Goal: Information Seeking & Learning: Learn about a topic

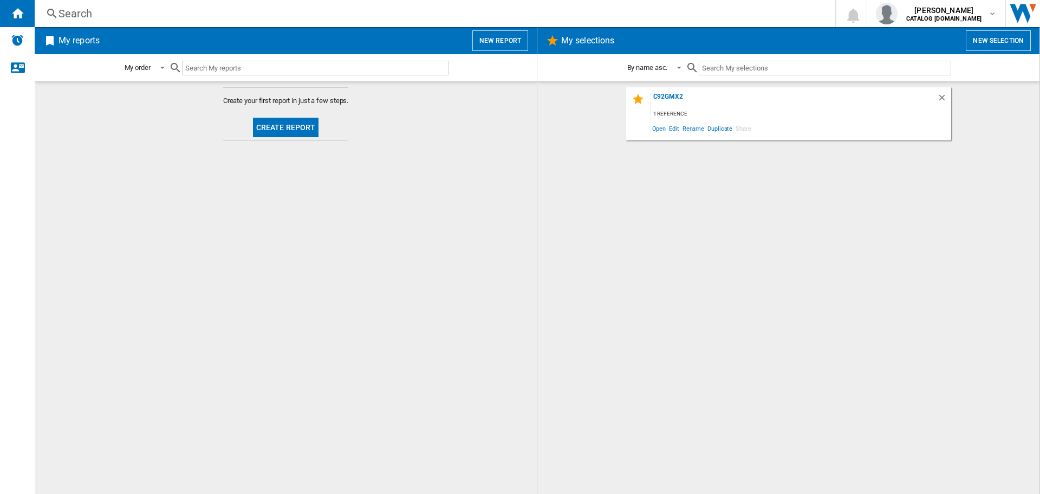
click at [68, 9] on div "Search" at bounding box center [433, 13] width 749 height 15
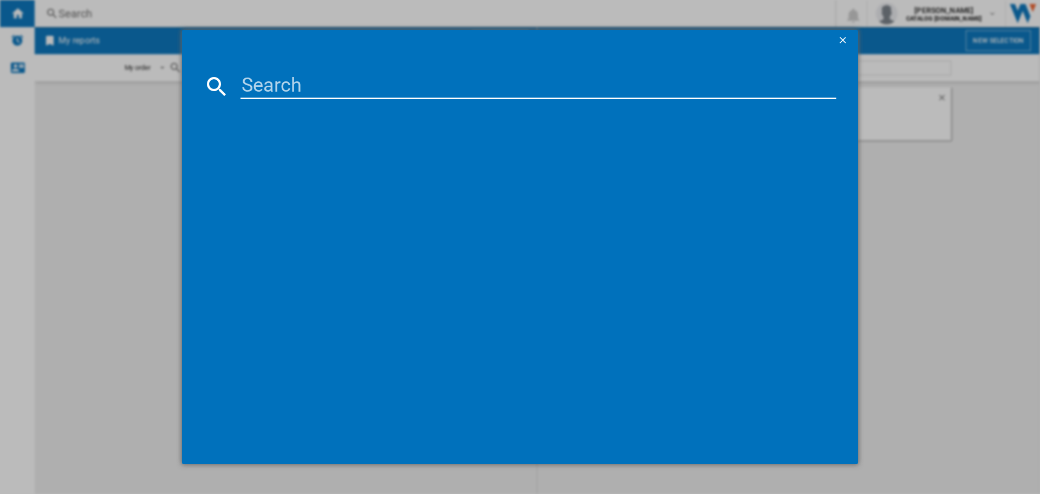
paste input "DNP92SEUK"
type input "DNP92SEUK"
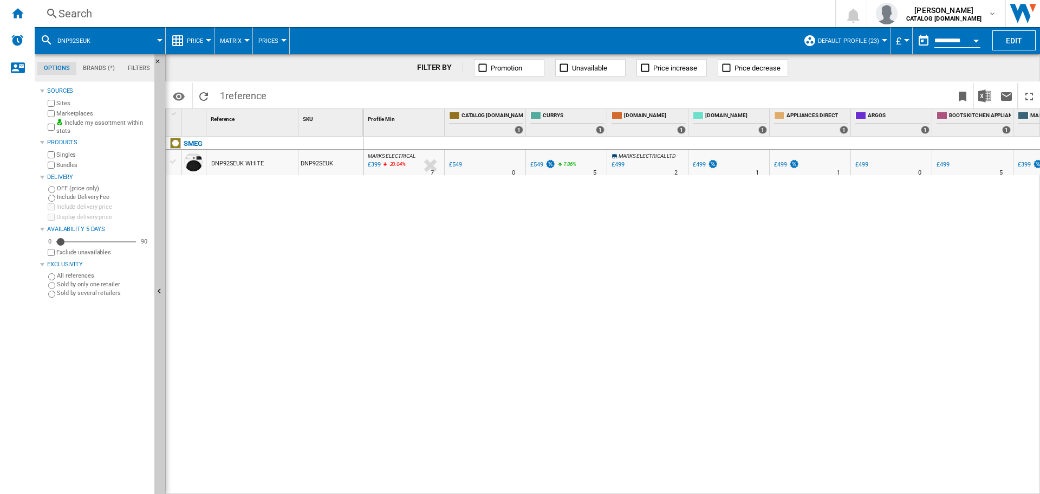
click at [245, 163] on div "DNP92SEUK WHITE" at bounding box center [237, 163] width 53 height 25
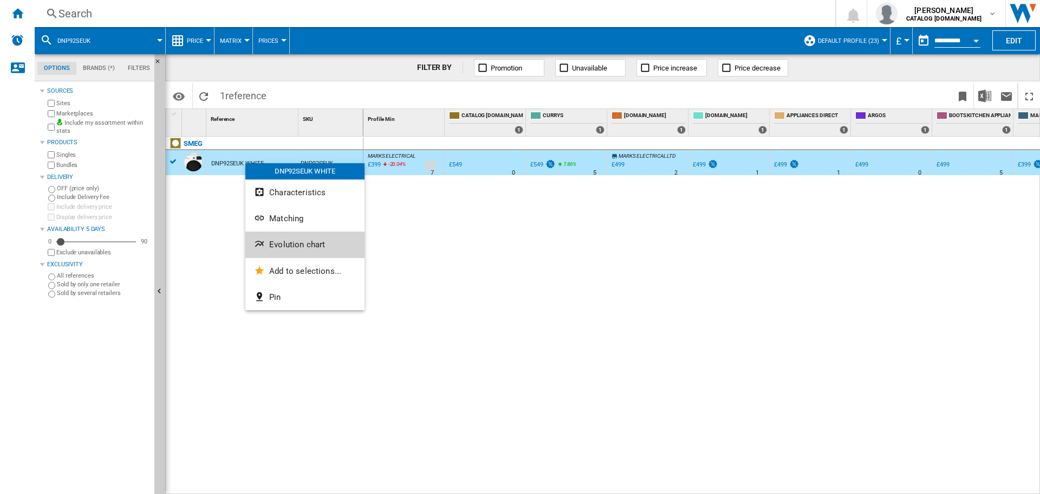
click at [289, 242] on span "Evolution chart" at bounding box center [297, 244] width 56 height 10
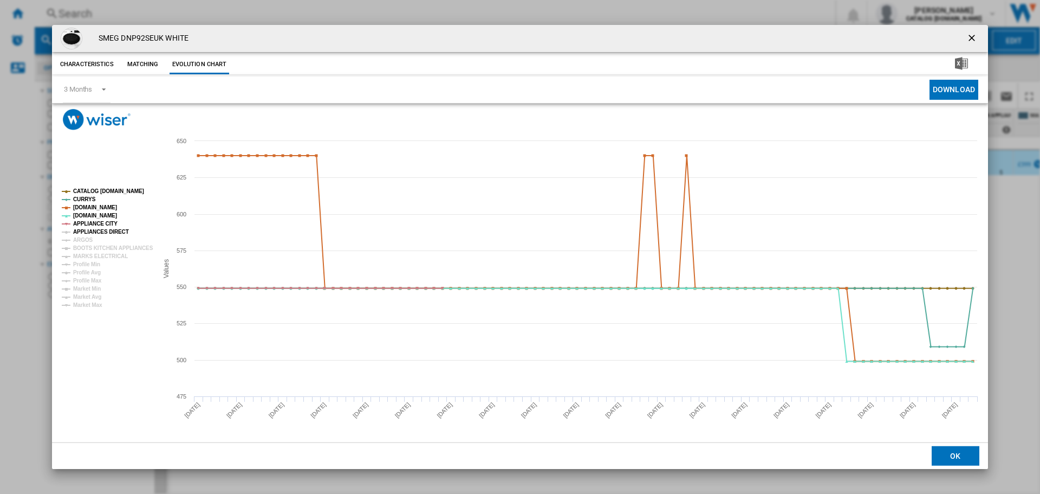
click at [90, 229] on tspan "APPLIANCES DIRECT" at bounding box center [101, 232] width 56 height 6
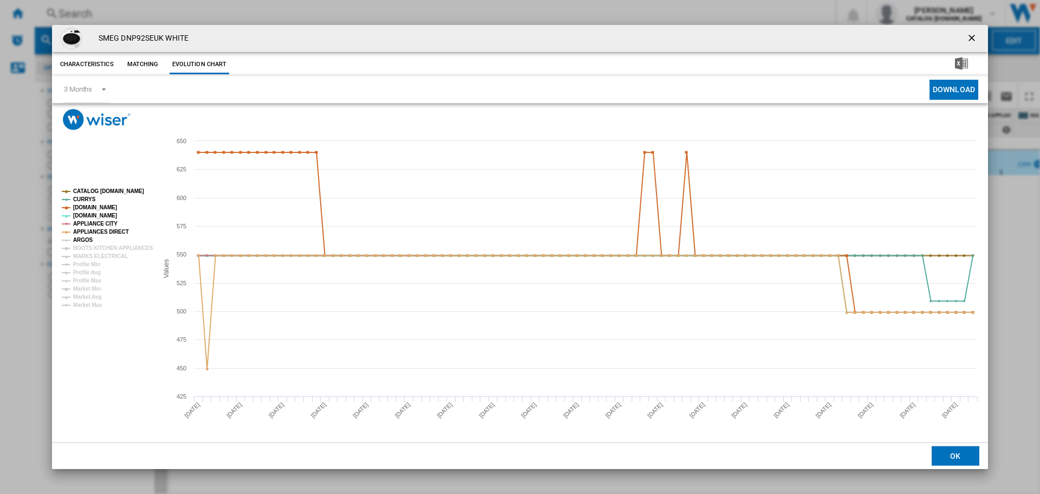
click at [87, 238] on tspan "ARGOS" at bounding box center [83, 240] width 20 height 6
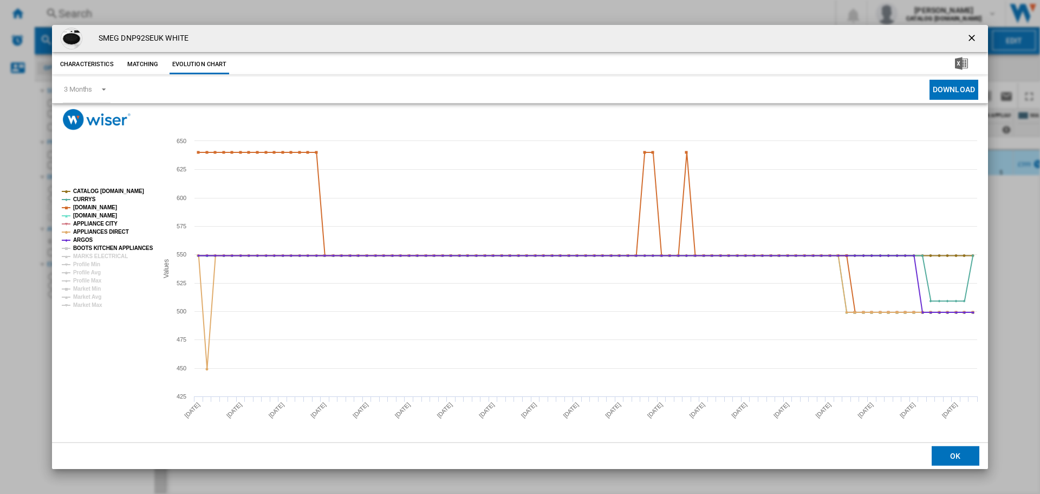
click at [93, 245] on tspan "BOOTS KITCHEN APPLIANCES" at bounding box center [113, 248] width 80 height 6
click at [94, 253] on tspan "MARKS ELECTRICAL" at bounding box center [100, 256] width 55 height 6
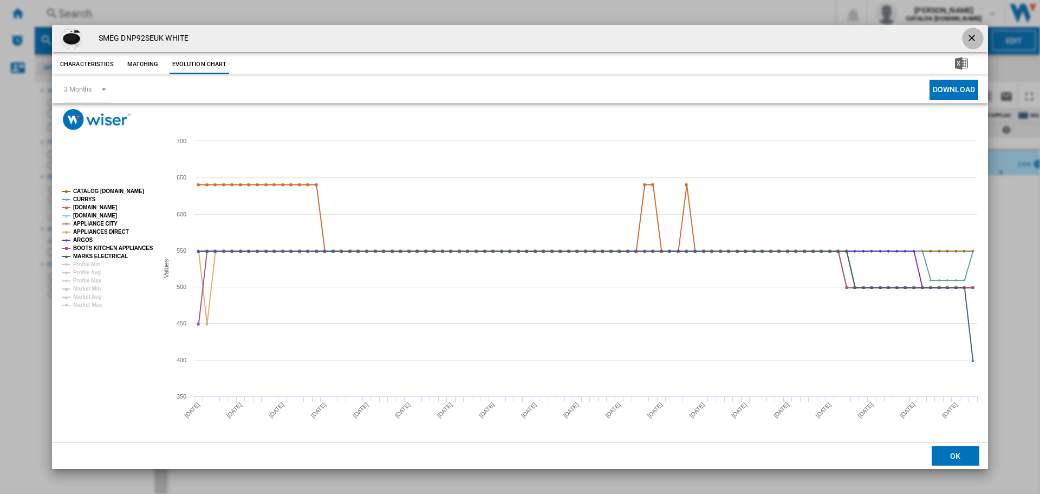
click at [972, 30] on button "Product popup" at bounding box center [973, 39] width 22 height 22
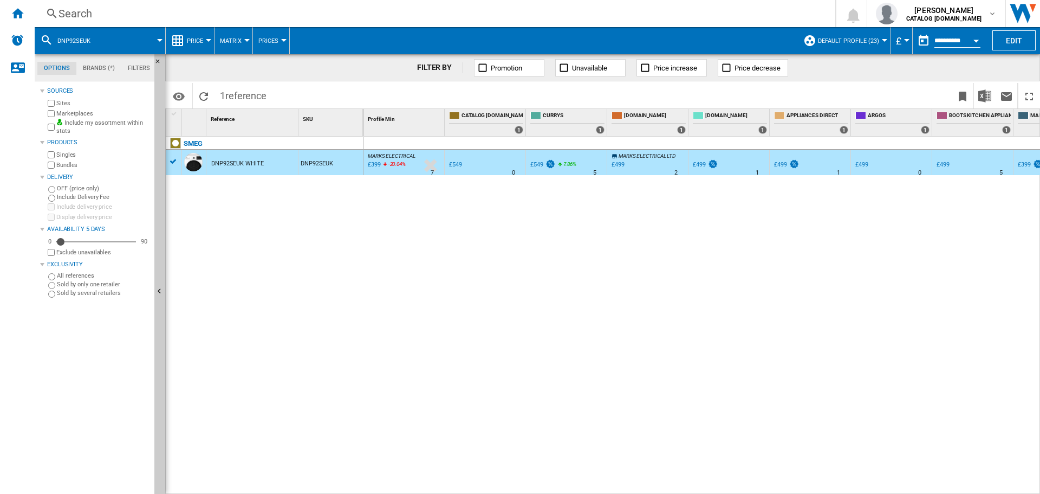
click at [86, 16] on div "Search" at bounding box center [433, 13] width 749 height 15
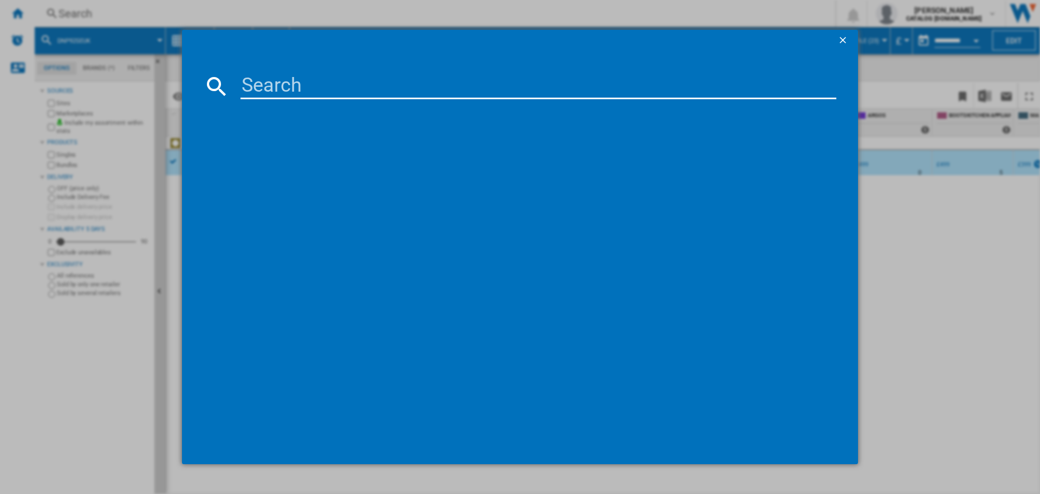
type input "C92GPX2"
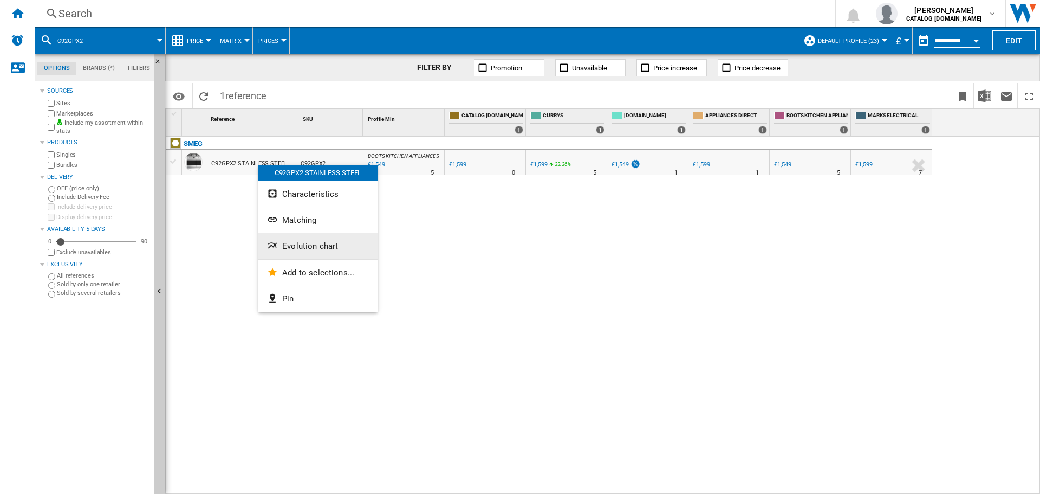
click at [294, 249] on span "Evolution chart" at bounding box center [310, 246] width 56 height 10
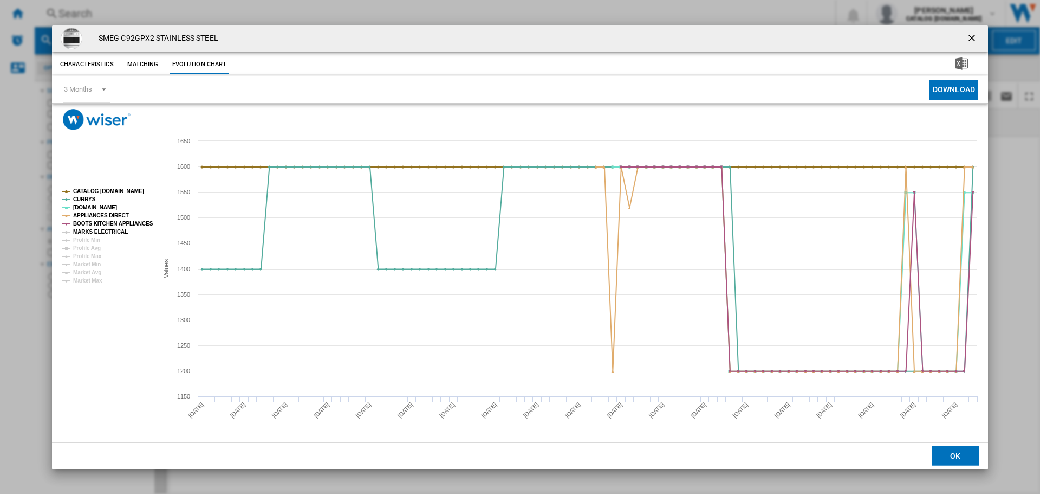
click at [101, 229] on tspan "MARKS ELECTRICAL" at bounding box center [100, 232] width 55 height 6
click at [974, 35] on ng-md-icon "getI18NText('BUTTONS.CLOSE_DIALOG')" at bounding box center [973, 39] width 13 height 13
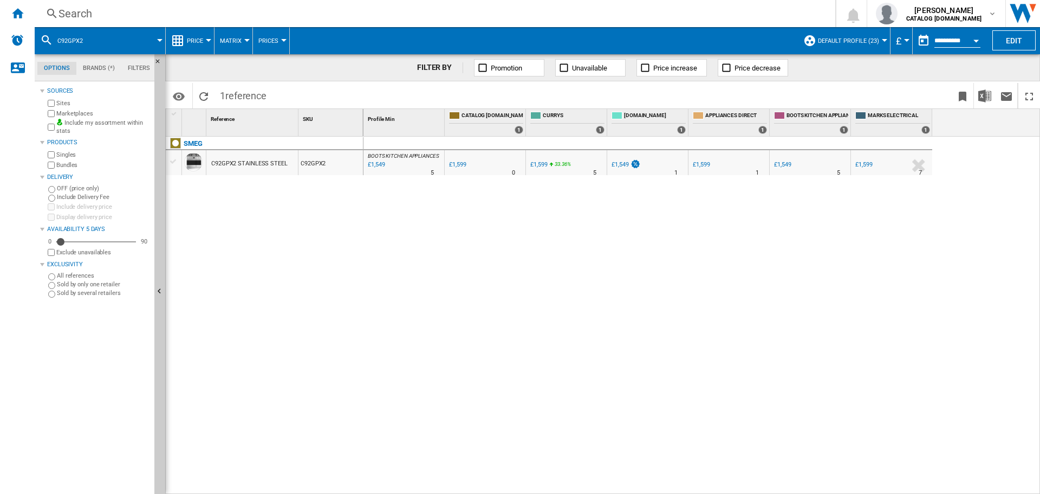
click at [105, 13] on div "Search" at bounding box center [433, 13] width 749 height 15
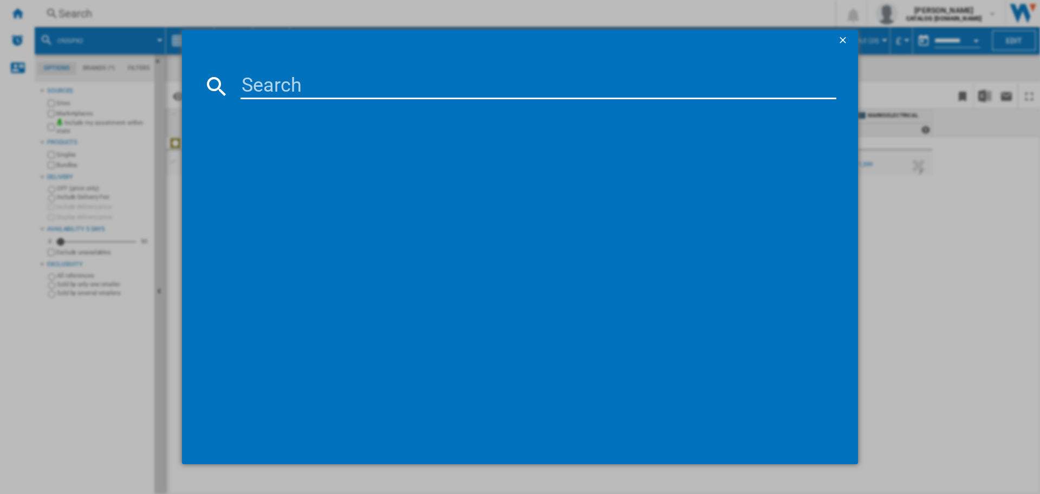
type input "SUK91MFX9"
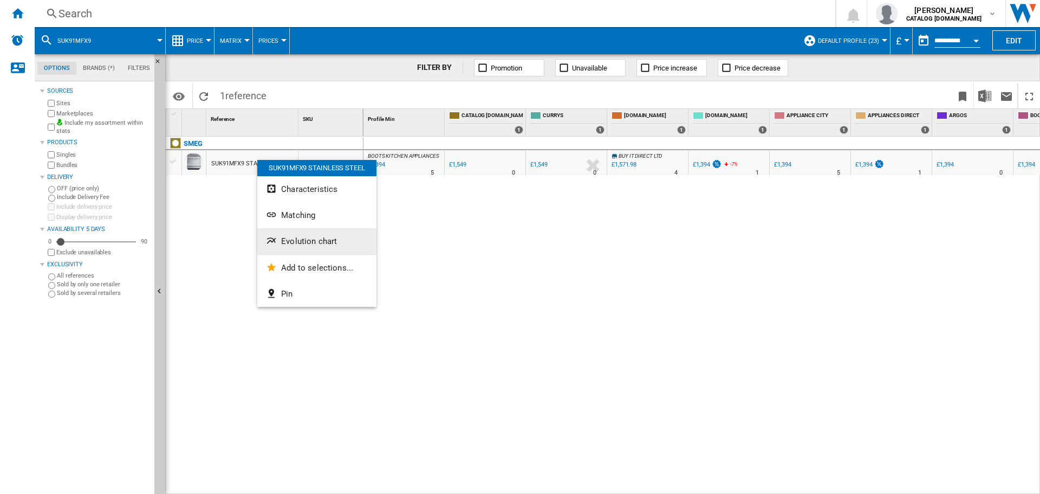
click at [284, 238] on span "Evolution chart" at bounding box center [309, 241] width 56 height 10
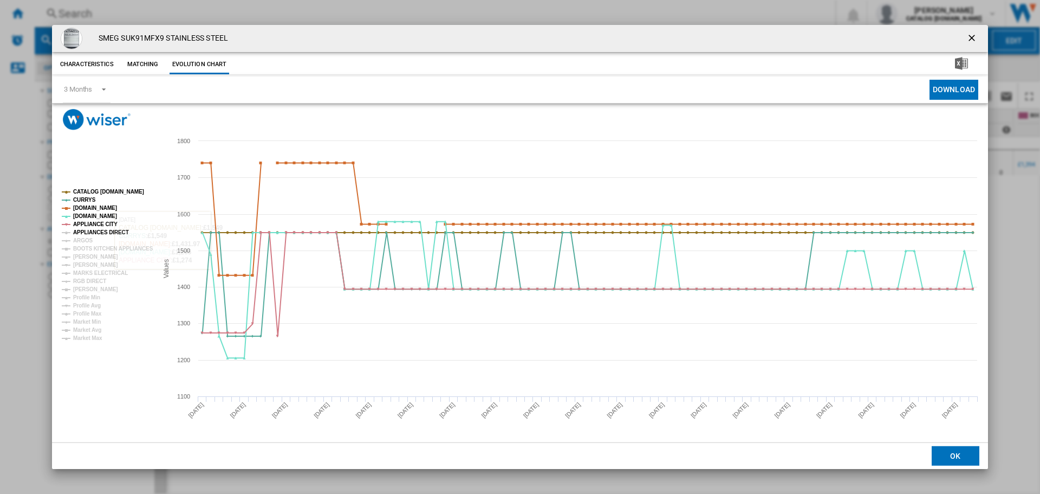
click at [100, 229] on tspan "APPLIANCES DIRECT" at bounding box center [101, 232] width 56 height 6
click at [85, 238] on tspan "ARGOS" at bounding box center [83, 240] width 20 height 6
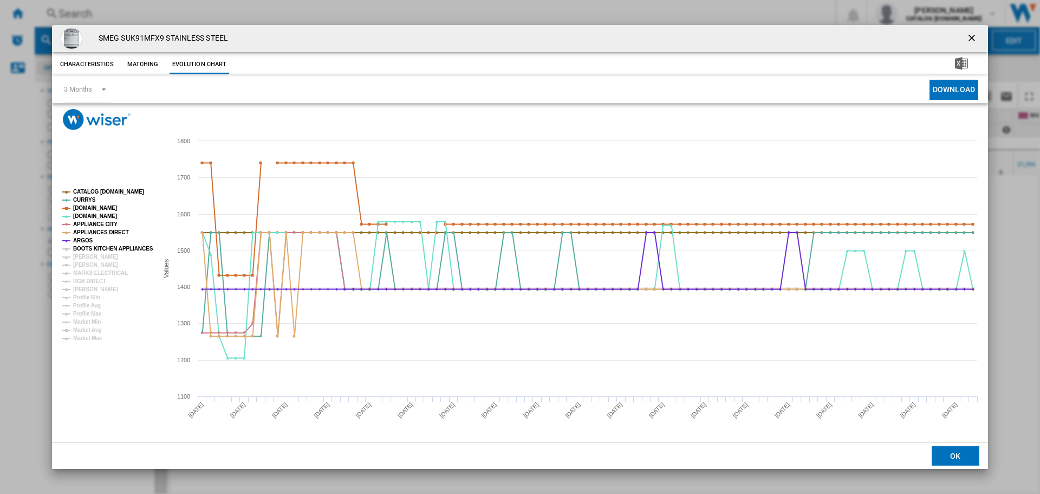
click at [89, 251] on tspan "BOOTS KITCHEN APPLIANCES" at bounding box center [113, 248] width 80 height 6
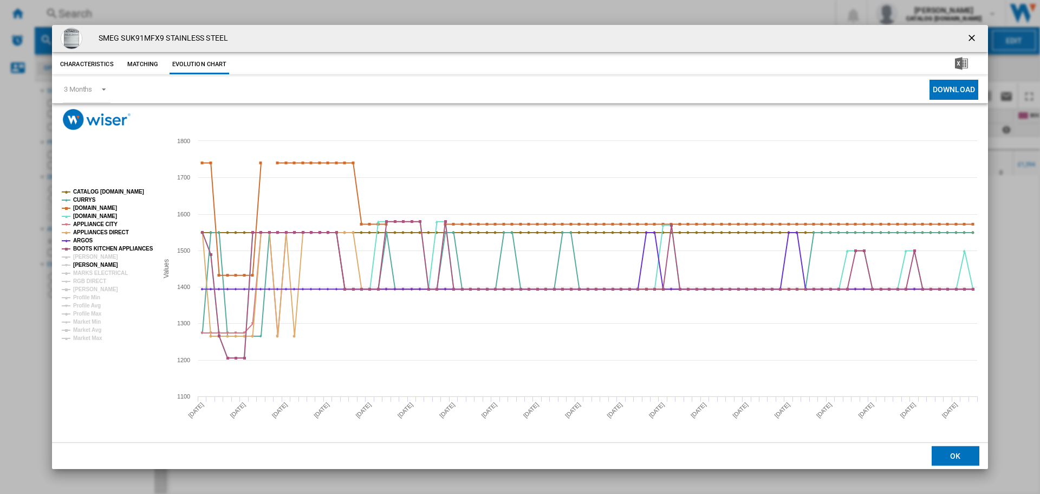
click at [96, 267] on tspan "[PERSON_NAME]" at bounding box center [95, 265] width 45 height 6
click at [107, 270] on tspan "MARKS ELECTRICAL" at bounding box center [100, 273] width 55 height 6
